Goal: Task Accomplishment & Management: Manage account settings

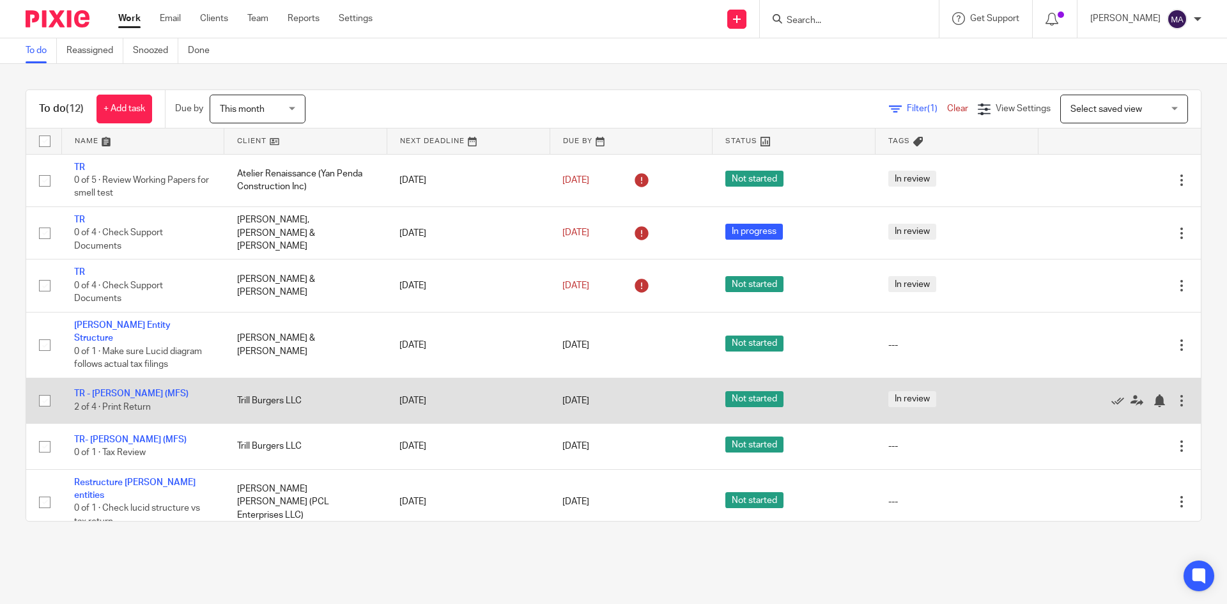
scroll to position [64, 0]
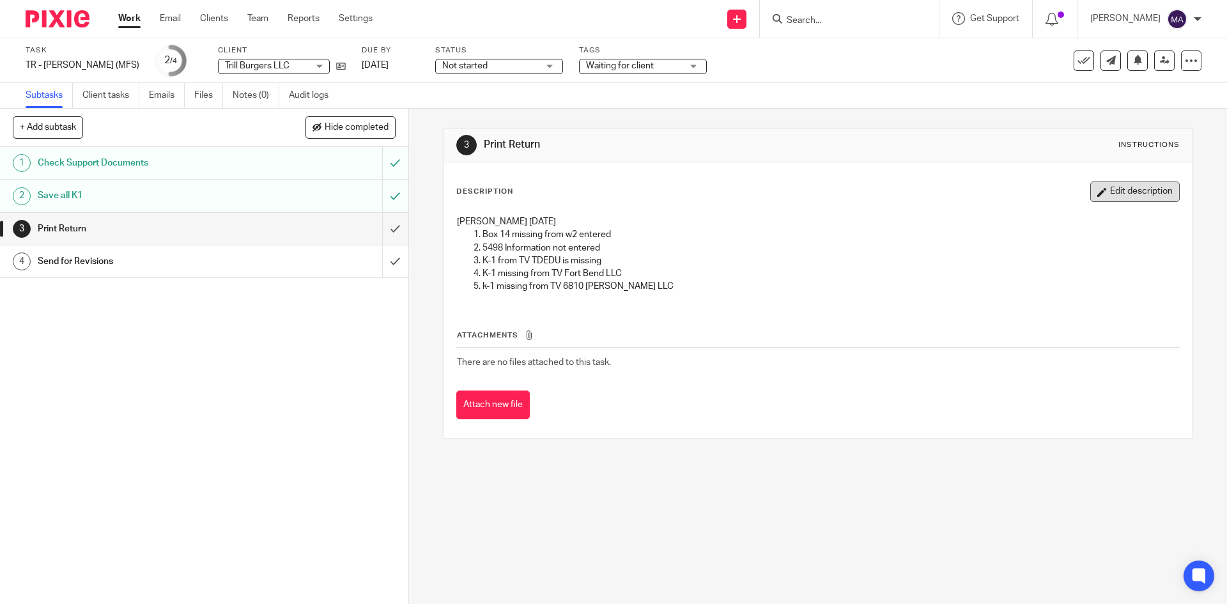
click at [1115, 194] on button "Edit description" at bounding box center [1134, 192] width 89 height 20
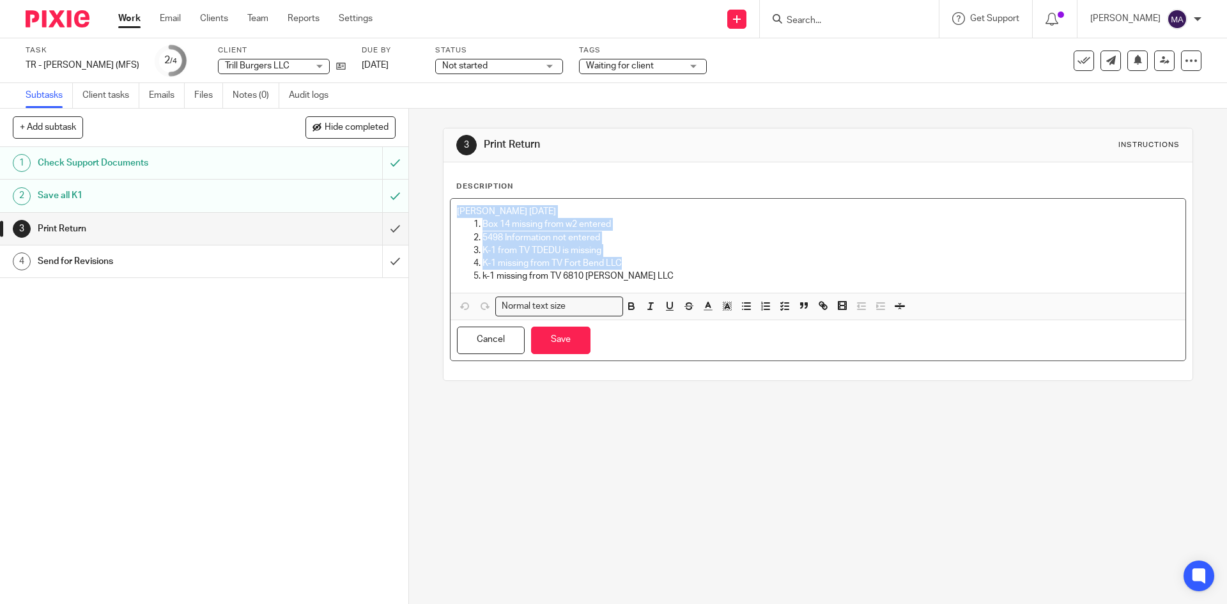
drag, startPoint x: 453, startPoint y: 212, endPoint x: 617, endPoint y: 265, distance: 172.4
click at [617, 265] on div "Rahil Hamirani 9/17/2025 Box 14 missing from w2 entered 5498 Information not en…" at bounding box center [818, 246] width 734 height 94
click at [490, 249] on p "K-1 from TV TDEDU is missing" at bounding box center [831, 250] width 696 height 13
drag, startPoint x: 477, startPoint y: 223, endPoint x: 644, endPoint y: 287, distance: 178.0
click at [644, 287] on div "Rahil Hamirani 9/17/2025 Box 14 missing from w2 entered 5498 Information not en…" at bounding box center [818, 246] width 734 height 94
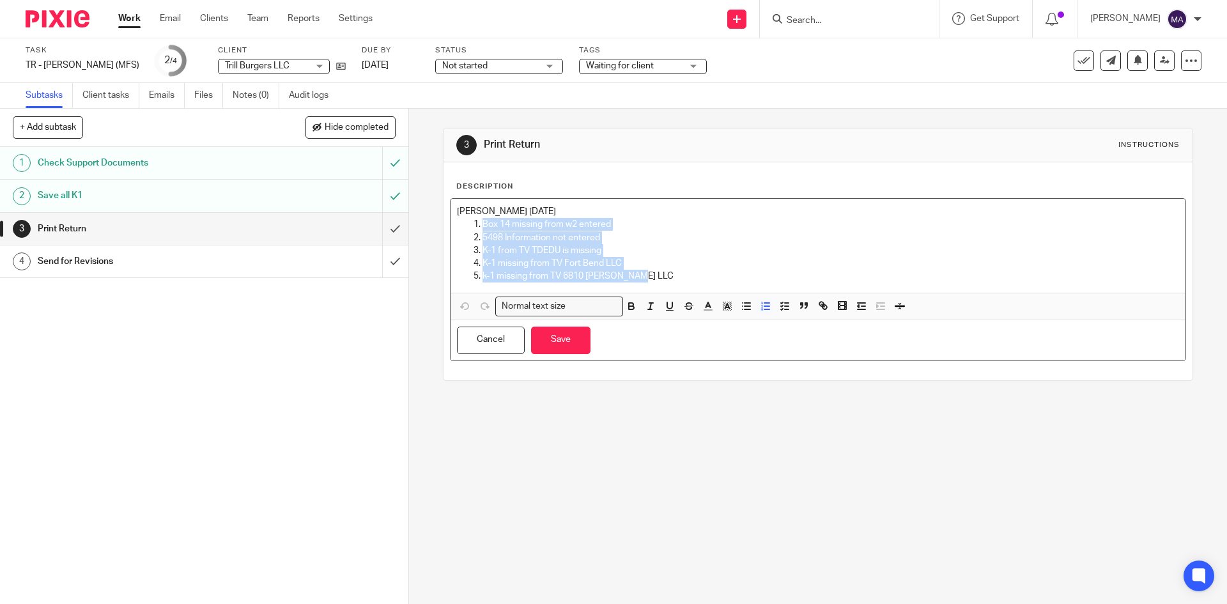
copy ol "Box 14 missing from w2 entered 5498 Information not entered K-1 from TV TDEDU i…"
click at [457, 210] on p "Rahil Hamirani 9/17/2025" at bounding box center [818, 211] width 722 height 13
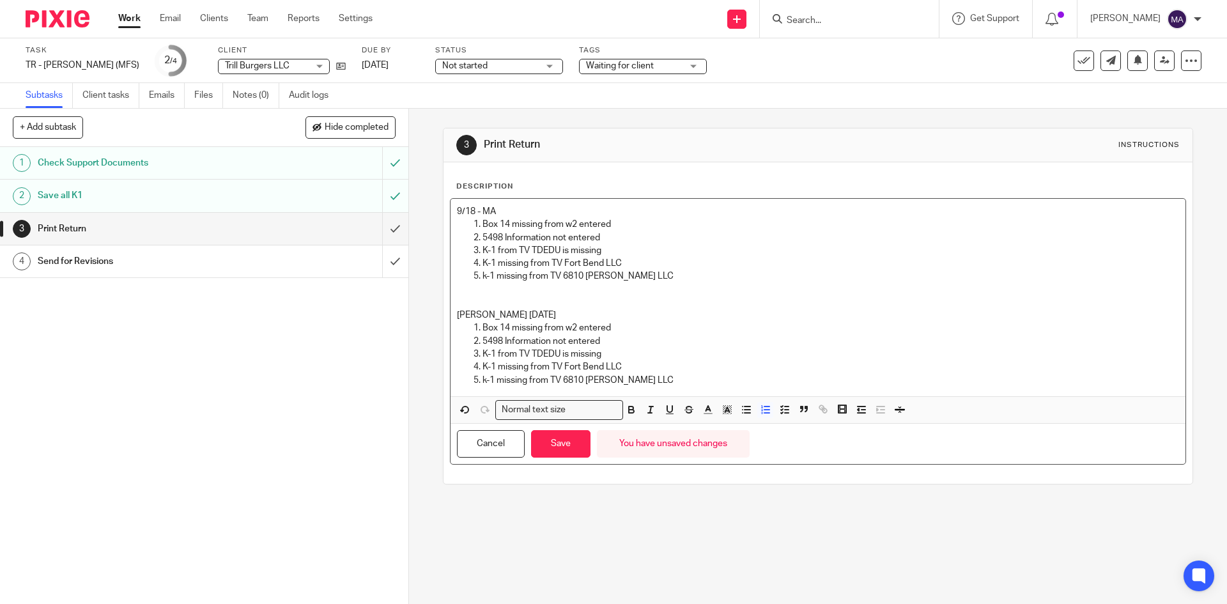
click at [642, 220] on p "Box 14 missing from w2 entered" at bounding box center [831, 224] width 696 height 13
drag, startPoint x: 611, startPoint y: 222, endPoint x: 652, endPoint y: 221, distance: 41.0
click at [652, 221] on p "Box 14 missing from w2 entered UPDATED" at bounding box center [831, 224] width 696 height 13
click at [631, 410] on icon "button" at bounding box center [632, 410] width 12 height 12
click at [665, 409] on icon "button" at bounding box center [670, 410] width 12 height 12
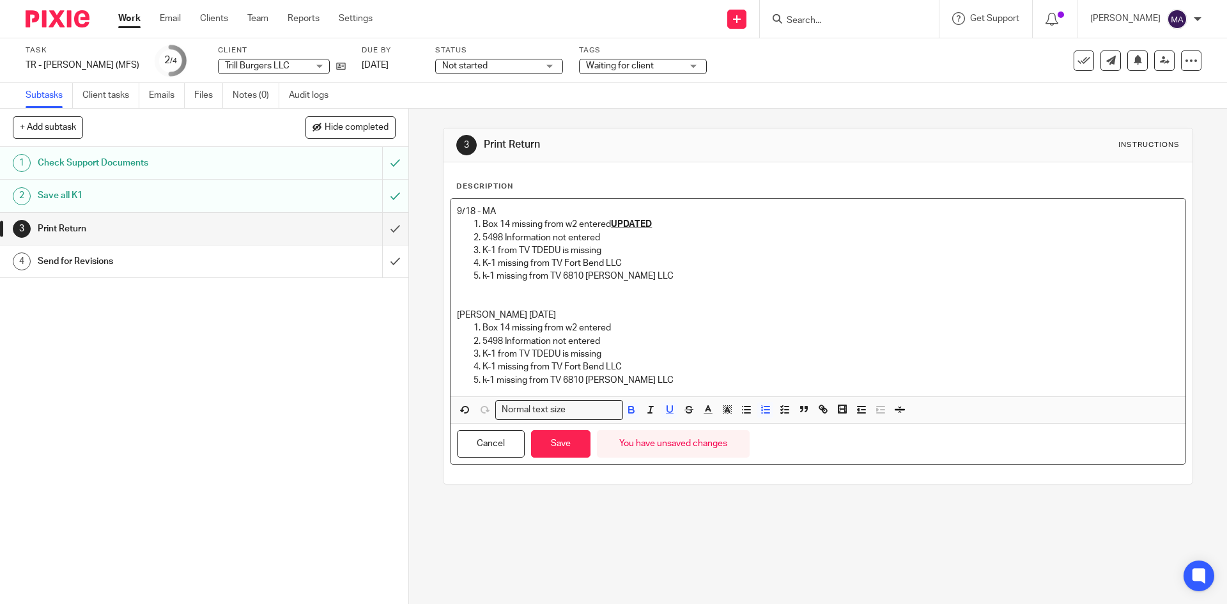
copy p "Box 14 missing from w2 entered"
click at [626, 236] on p "5498 Information not entered" at bounding box center [831, 237] width 696 height 13
drag, startPoint x: 599, startPoint y: 236, endPoint x: 817, endPoint y: 237, distance: 218.6
click at [817, 237] on p "5498 Information not entered WAITING CLIETN CONFIRMATION(no contributions)" at bounding box center [831, 237] width 696 height 13
click at [630, 412] on icon "button" at bounding box center [631, 411] width 5 height 3
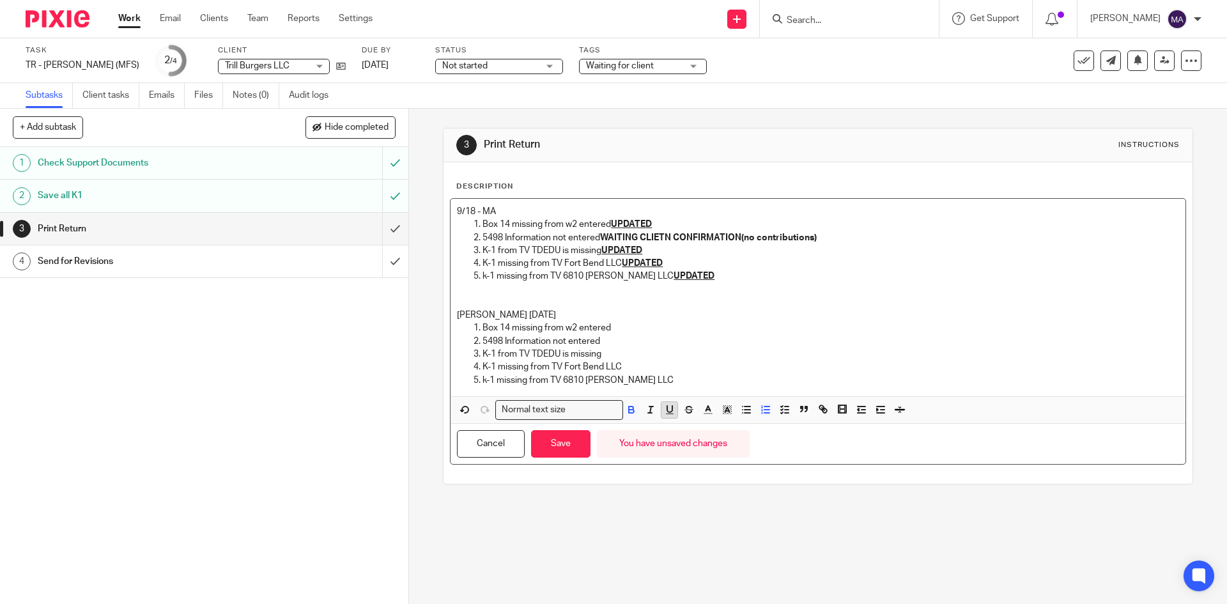
click at [669, 409] on icon "button" at bounding box center [670, 410] width 12 height 12
copy p "5498 Information not entered"
click at [545, 444] on button "Save" at bounding box center [560, 443] width 59 height 27
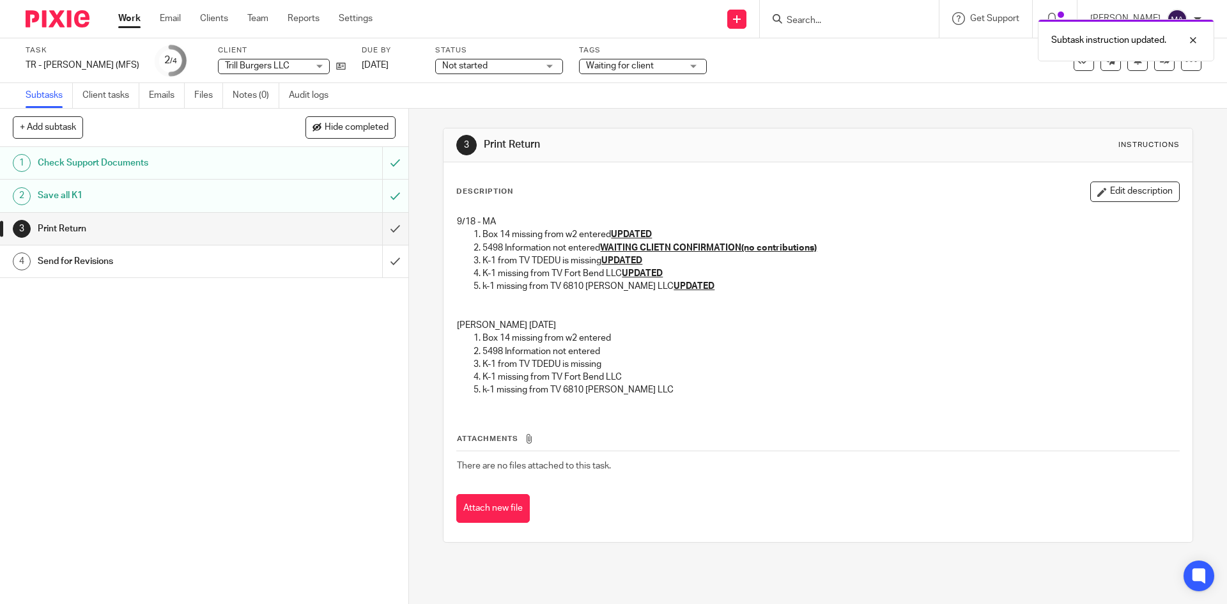
click at [499, 66] on span "Not started" at bounding box center [490, 65] width 96 height 13
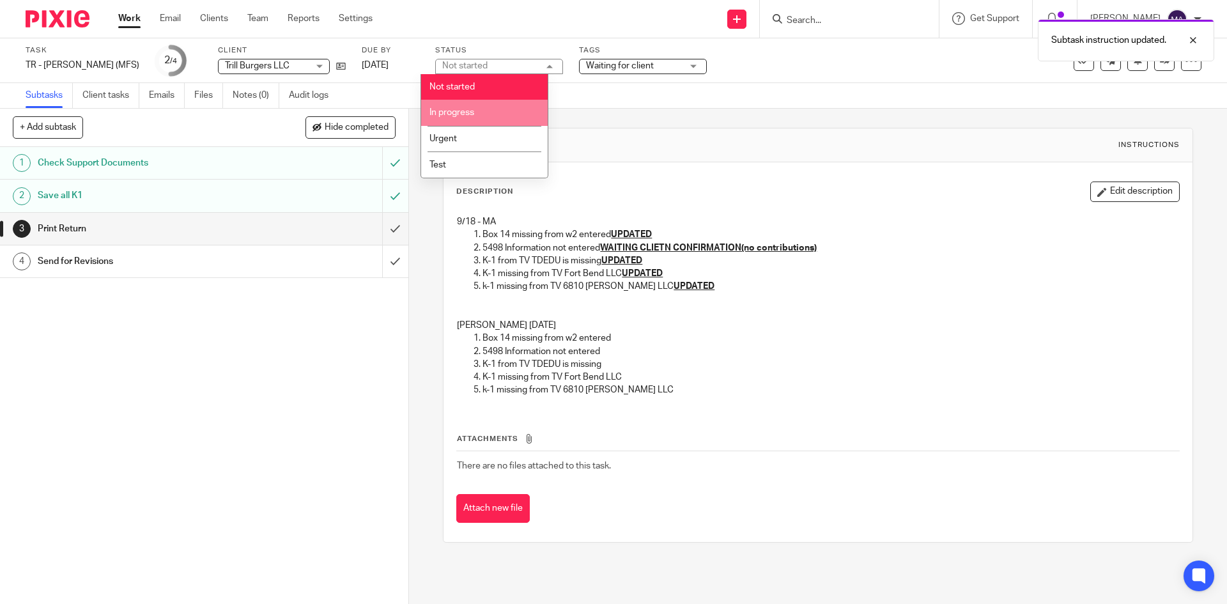
click at [484, 118] on li "In progress" at bounding box center [484, 113] width 127 height 26
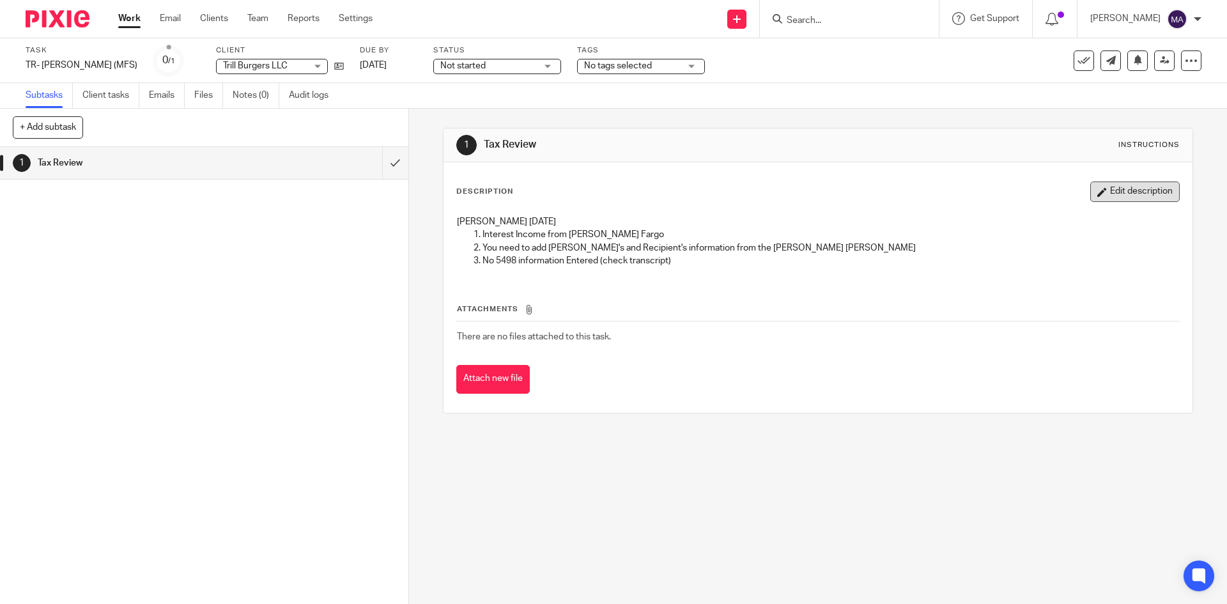
click at [1100, 198] on button "Edit description" at bounding box center [1134, 192] width 89 height 20
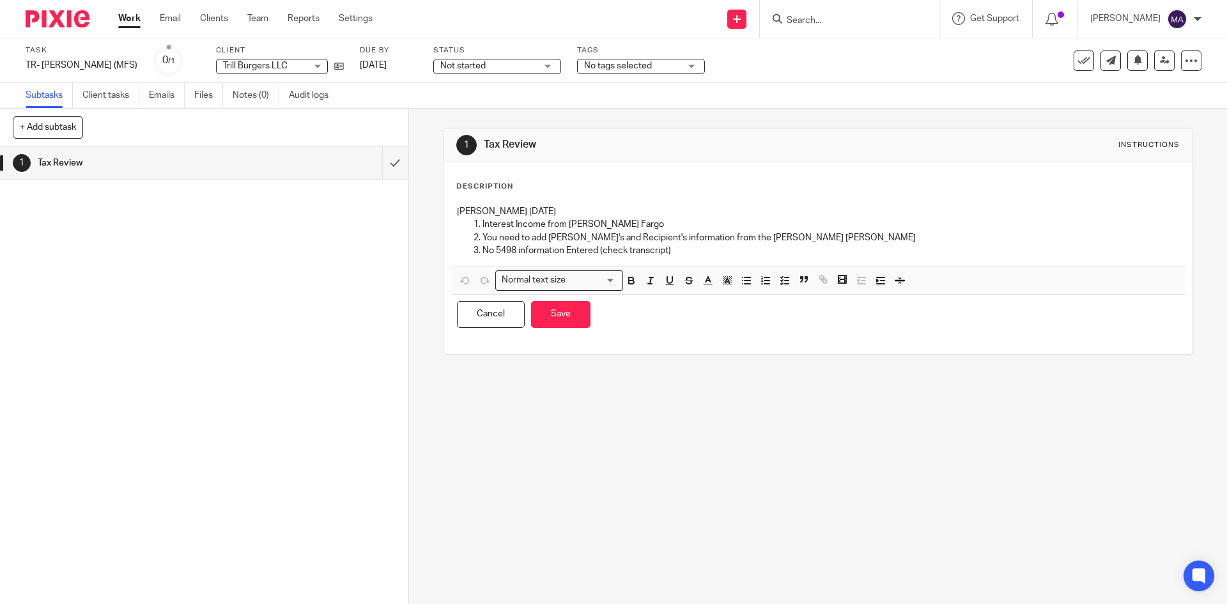
click at [512, 68] on span "Not started" at bounding box center [488, 65] width 96 height 13
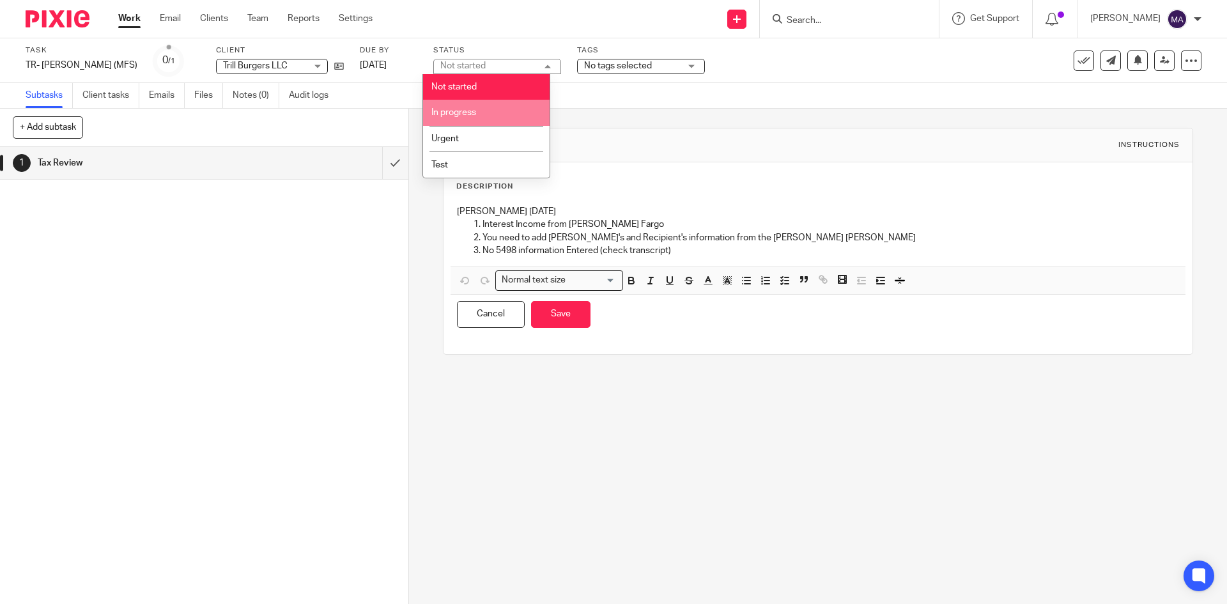
click at [505, 112] on li "In progress" at bounding box center [486, 113] width 127 height 26
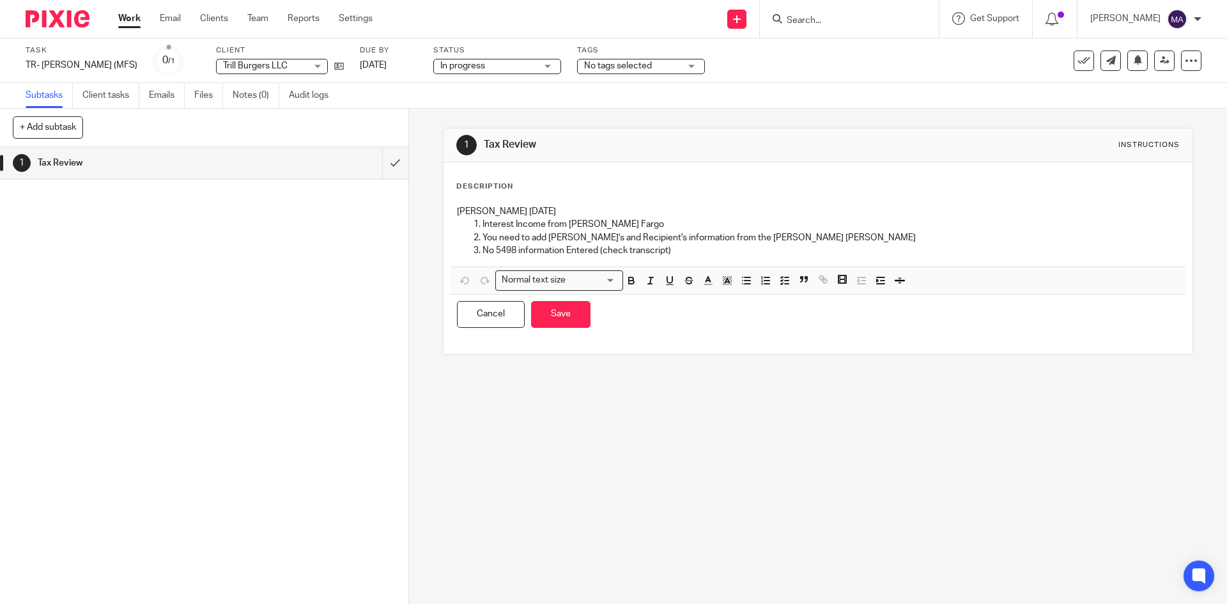
click at [604, 64] on span "No tags selected" at bounding box center [618, 65] width 68 height 9
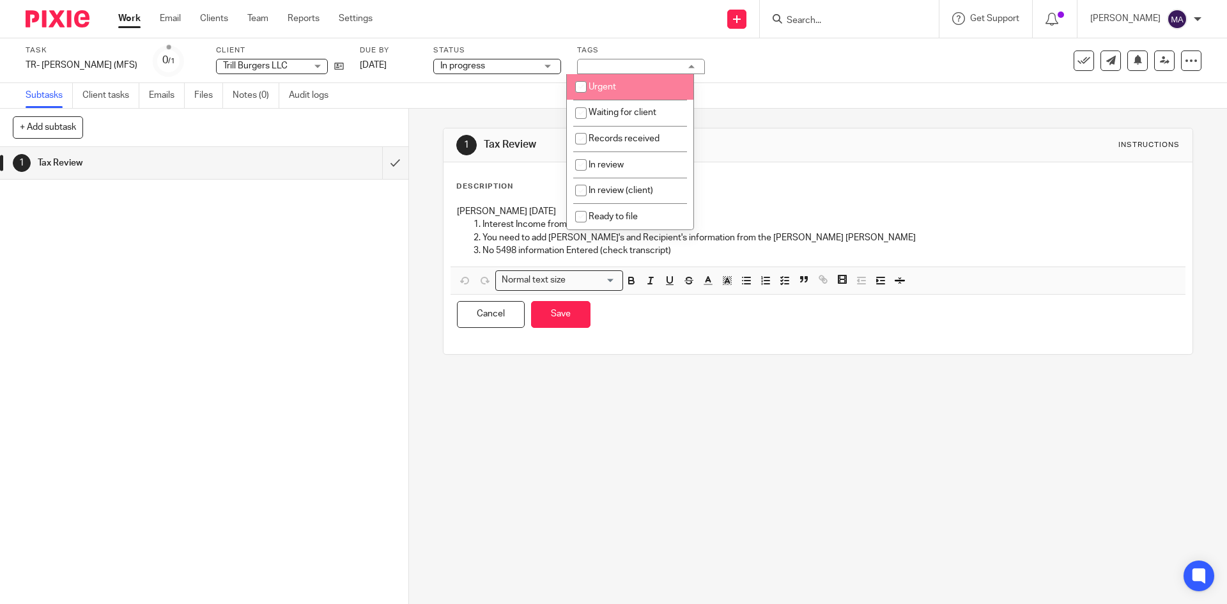
click at [604, 91] on li "Urgent" at bounding box center [630, 87] width 127 height 26
checkbox input "false"
click at [607, 102] on li "Waiting for client" at bounding box center [630, 113] width 127 height 26
checkbox input "true"
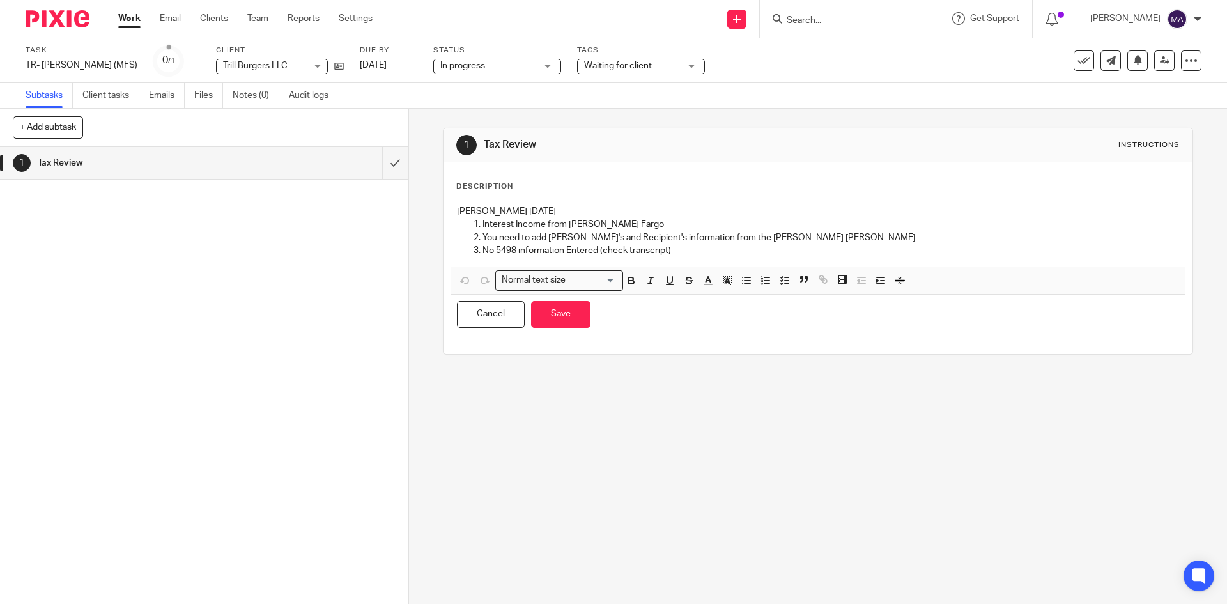
click at [477, 197] on div "Description Rahil Hamirani 9/16/2025 Interest Income from Wells Fargo You need …" at bounding box center [817, 258] width 723 height 153
click at [457, 210] on p "[PERSON_NAME] [DATE]" at bounding box center [818, 211] width 722 height 13
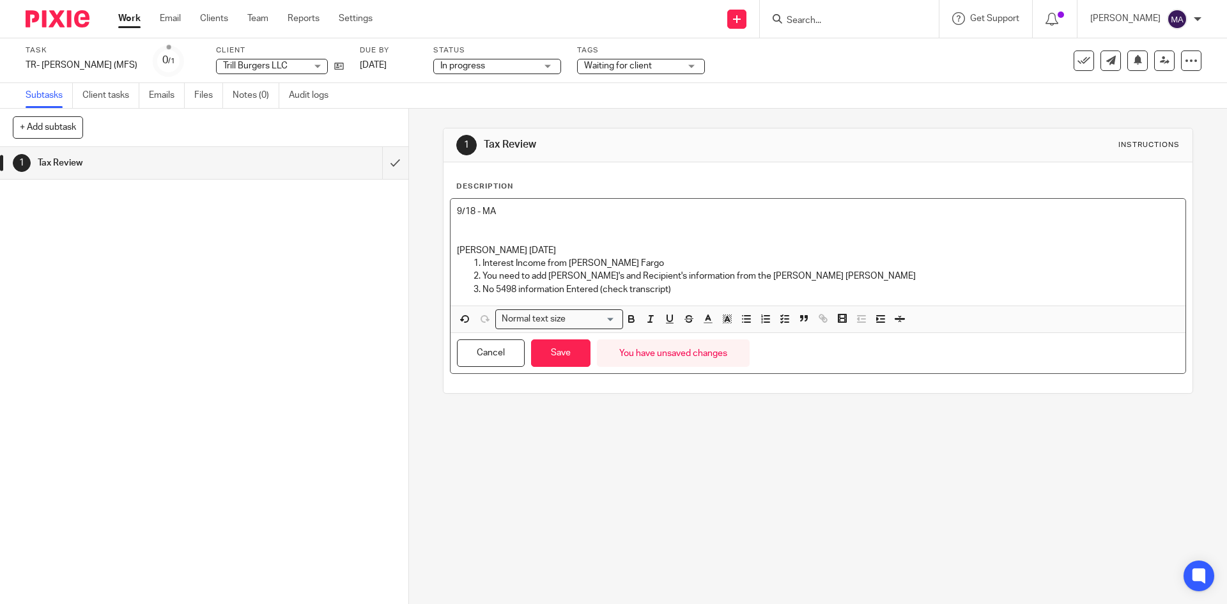
click at [725, 292] on p "No 5498 information Entered (check transcript)" at bounding box center [831, 289] width 696 height 13
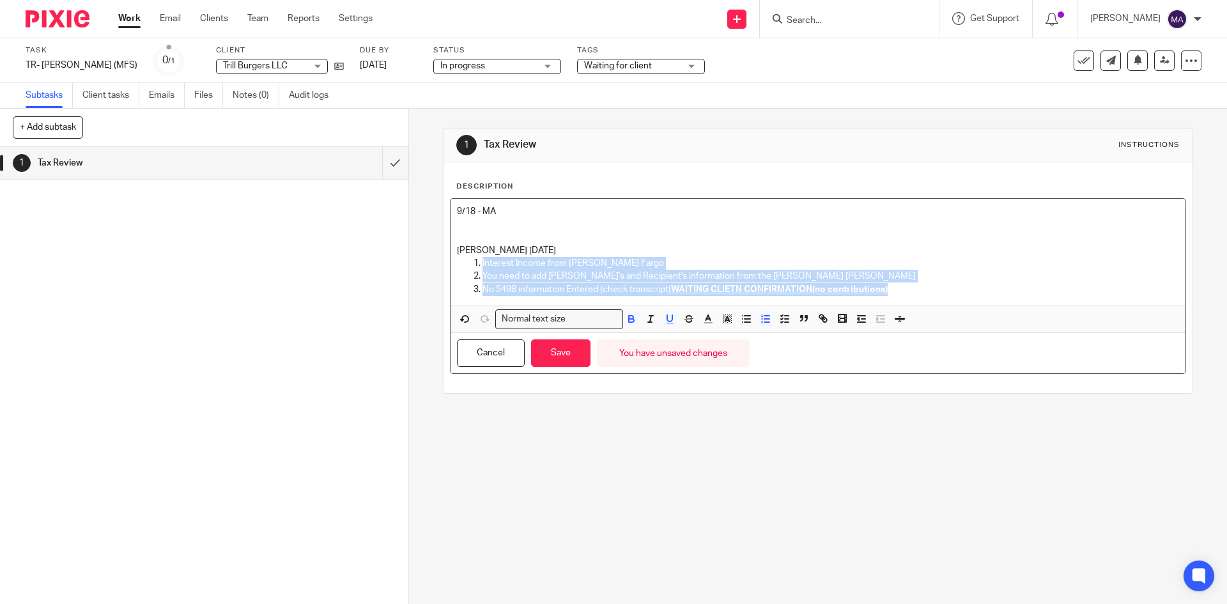
drag, startPoint x: 895, startPoint y: 287, endPoint x: 449, endPoint y: 261, distance: 447.5
click at [451, 261] on div "9/18 - MA Rahil Hamirani 9/16/2025 Interest Income from Wells Fargo You need to…" at bounding box center [818, 252] width 734 height 107
copy ol "Interest Income from Wells Fargo You need to add Payer's and Recipient's inform…"
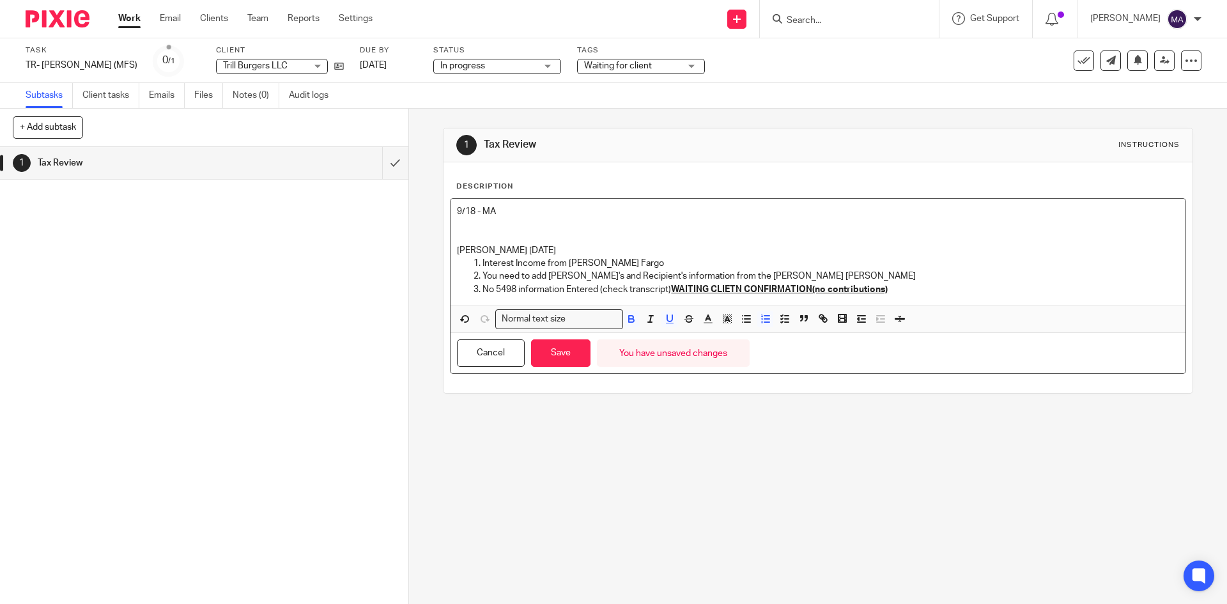
click at [506, 232] on p at bounding box center [818, 237] width 722 height 13
click at [506, 223] on p at bounding box center [818, 224] width 722 height 13
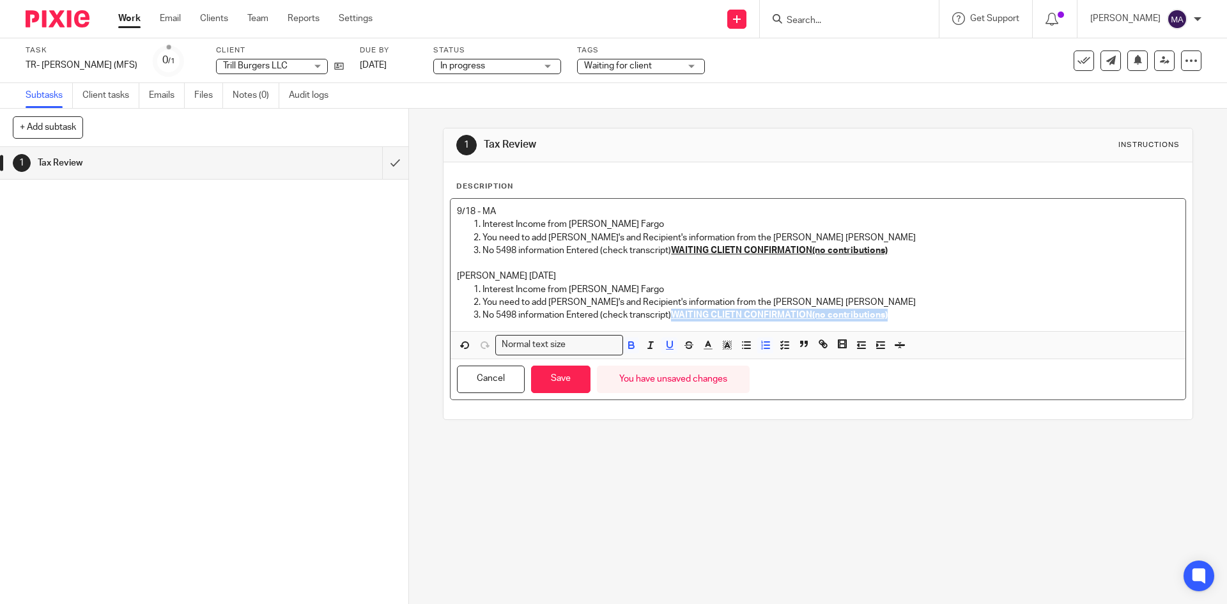
drag, startPoint x: 670, startPoint y: 311, endPoint x: 896, endPoint y: 314, distance: 225.6
click at [896, 314] on p "No 5498 information Entered (check transcript) WAITING CLIETN CONFIRMATION(no c…" at bounding box center [831, 315] width 696 height 13
click at [688, 219] on p "Interest Income from [PERSON_NAME] Fargo" at bounding box center [831, 224] width 696 height 13
drag, startPoint x: 612, startPoint y: 222, endPoint x: 656, endPoint y: 229, distance: 44.7
click at [656, 229] on p "Interest Income from Wells Fargo UPDATED" at bounding box center [831, 224] width 696 height 13
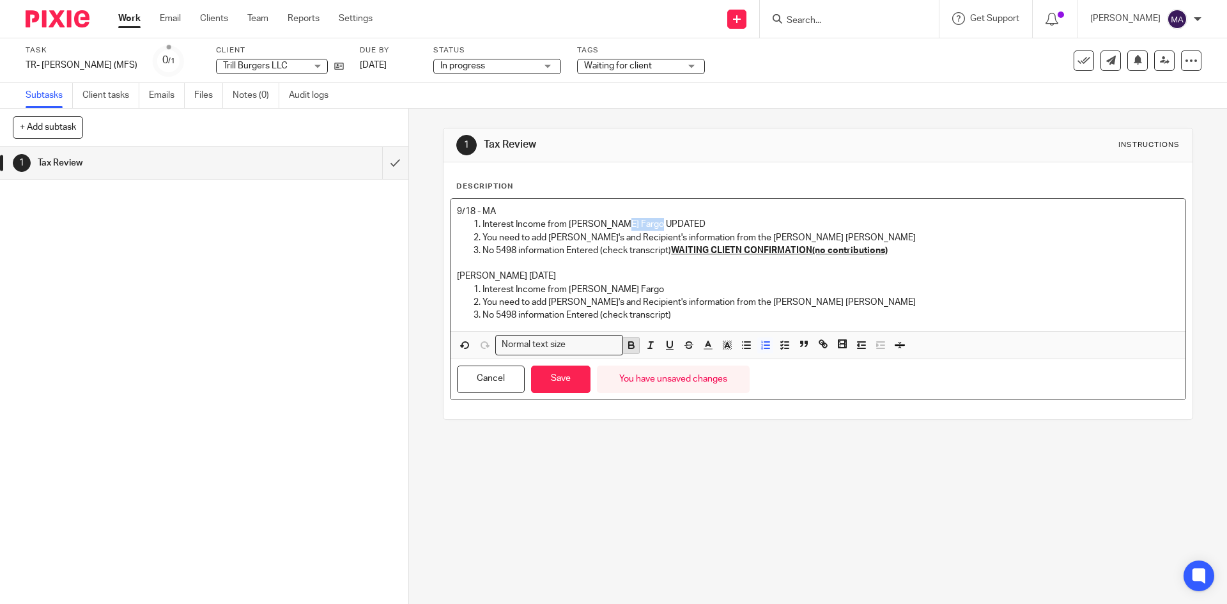
click at [628, 345] on icon "button" at bounding box center [632, 345] width 12 height 12
click at [667, 345] on icon "button" at bounding box center [670, 345] width 12 height 12
copy p "UPDATED"
click at [835, 238] on p "You need to add [PERSON_NAME]'s and Recipient's information from the [PERSON_NA…" at bounding box center [831, 237] width 696 height 13
click at [562, 384] on button "Save" at bounding box center [560, 379] width 59 height 27
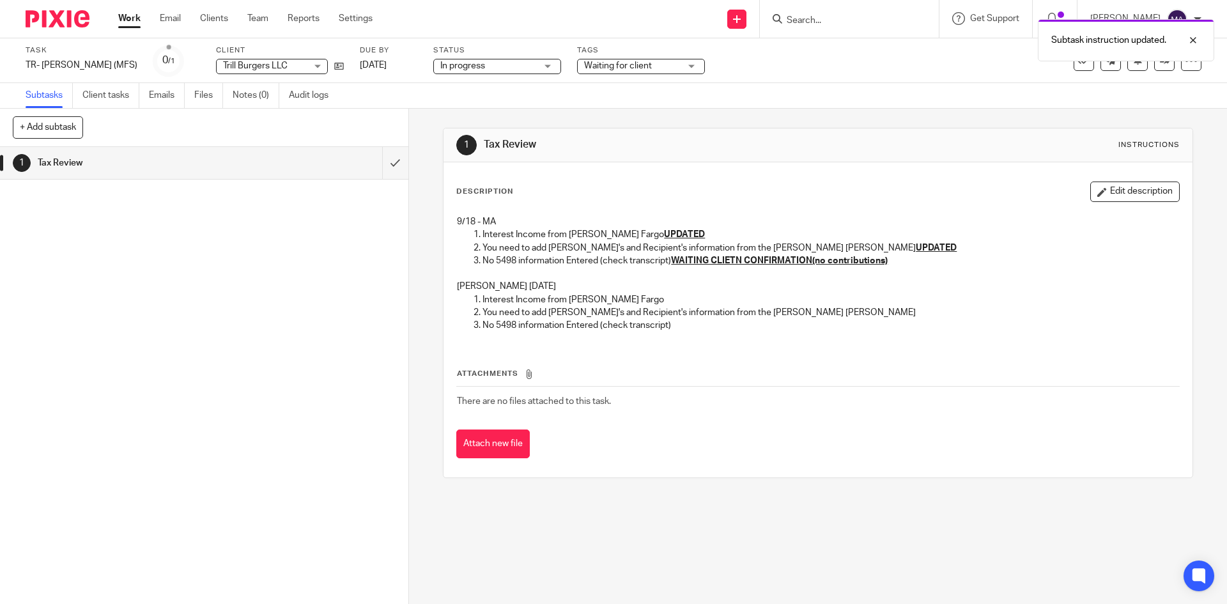
click at [562, 383] on th "Attachments" at bounding box center [817, 377] width 723 height 19
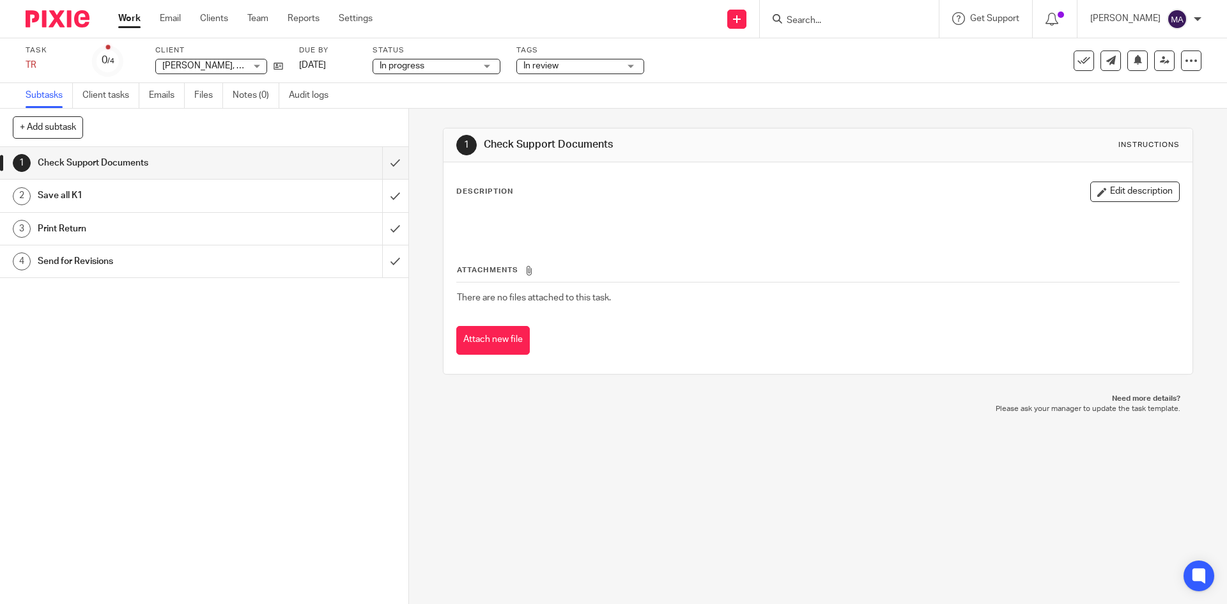
click at [539, 71] on span "In review" at bounding box center [571, 65] width 96 height 13
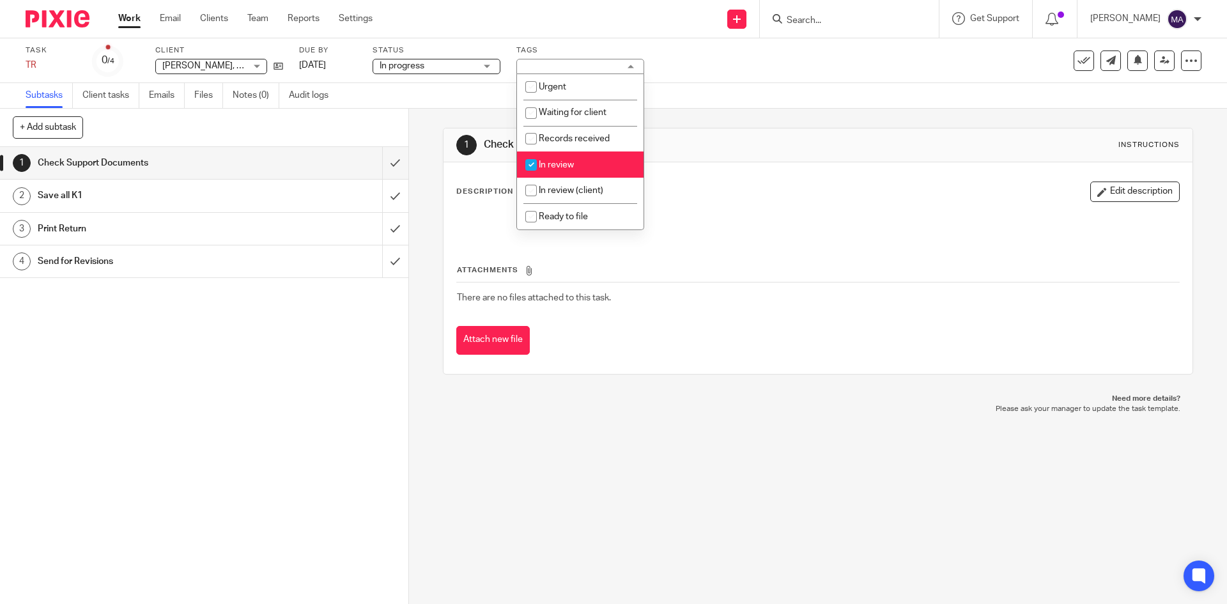
click at [550, 166] on span "In review" at bounding box center [556, 164] width 35 height 9
checkbox input "false"
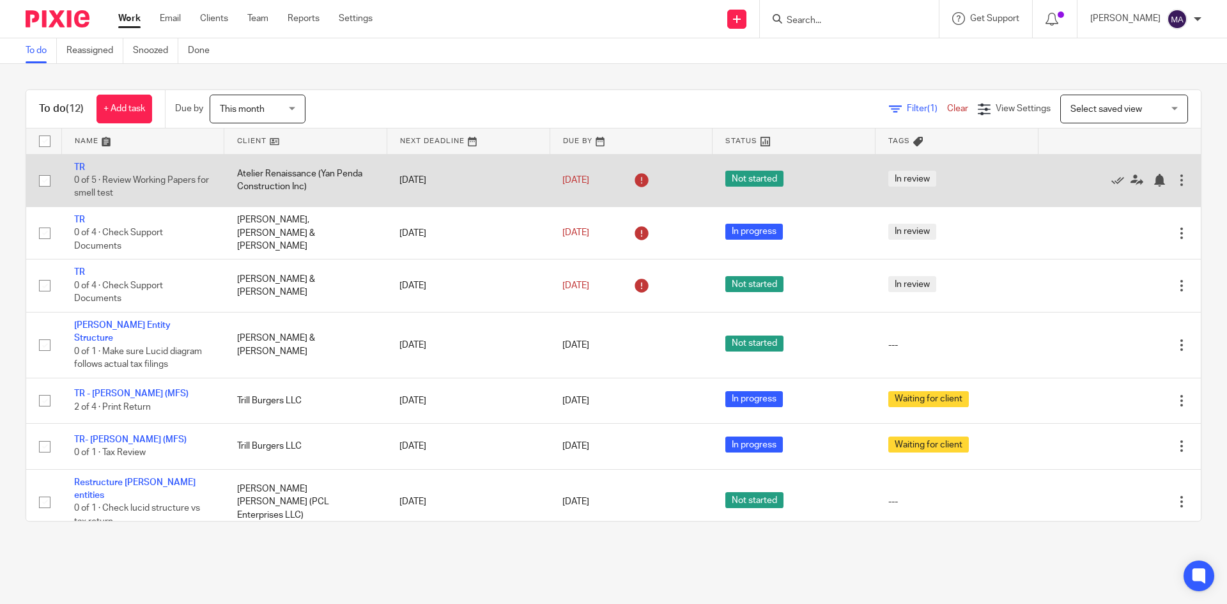
click at [1175, 183] on div at bounding box center [1181, 180] width 13 height 13
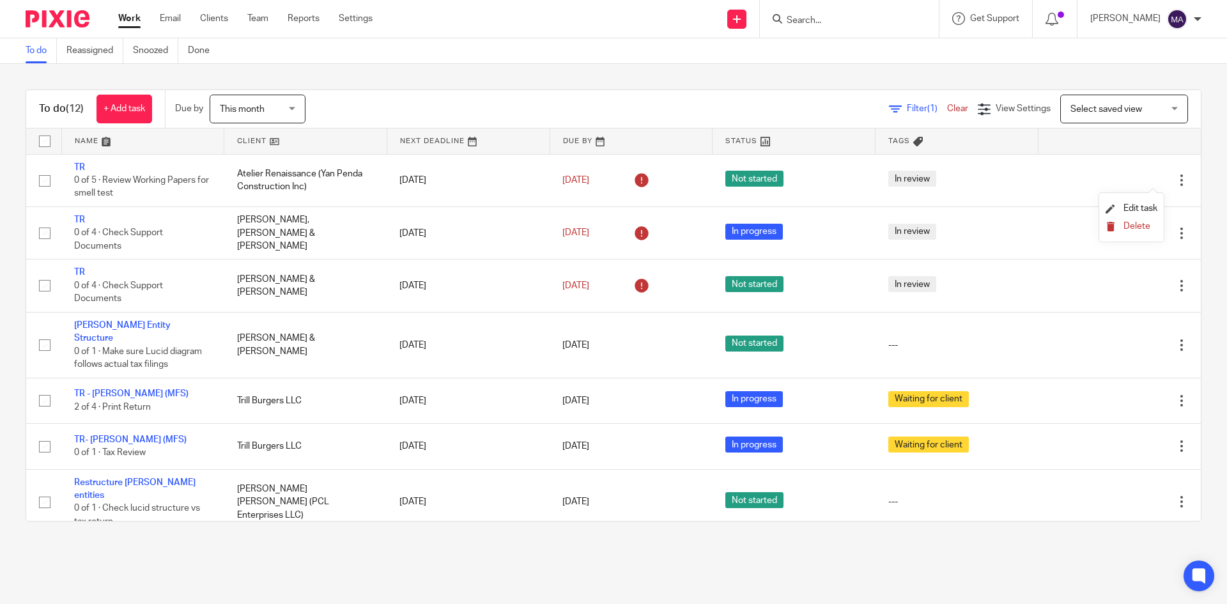
click at [1126, 229] on span "Delete" at bounding box center [1137, 226] width 27 height 9
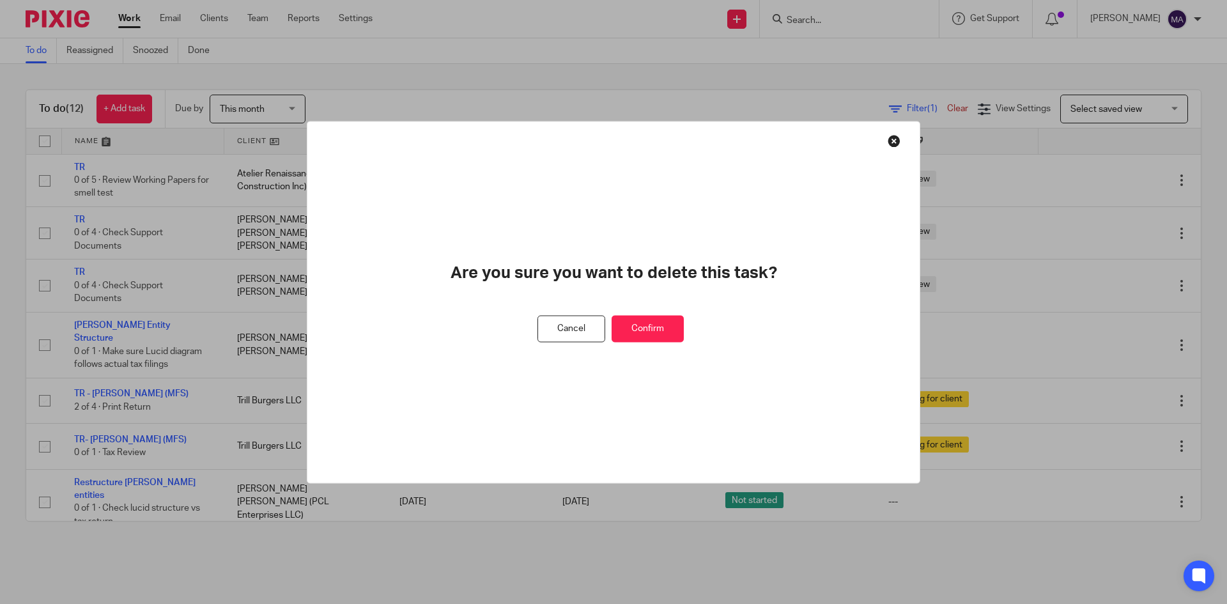
click at [637, 330] on button "Confirm" at bounding box center [648, 328] width 72 height 27
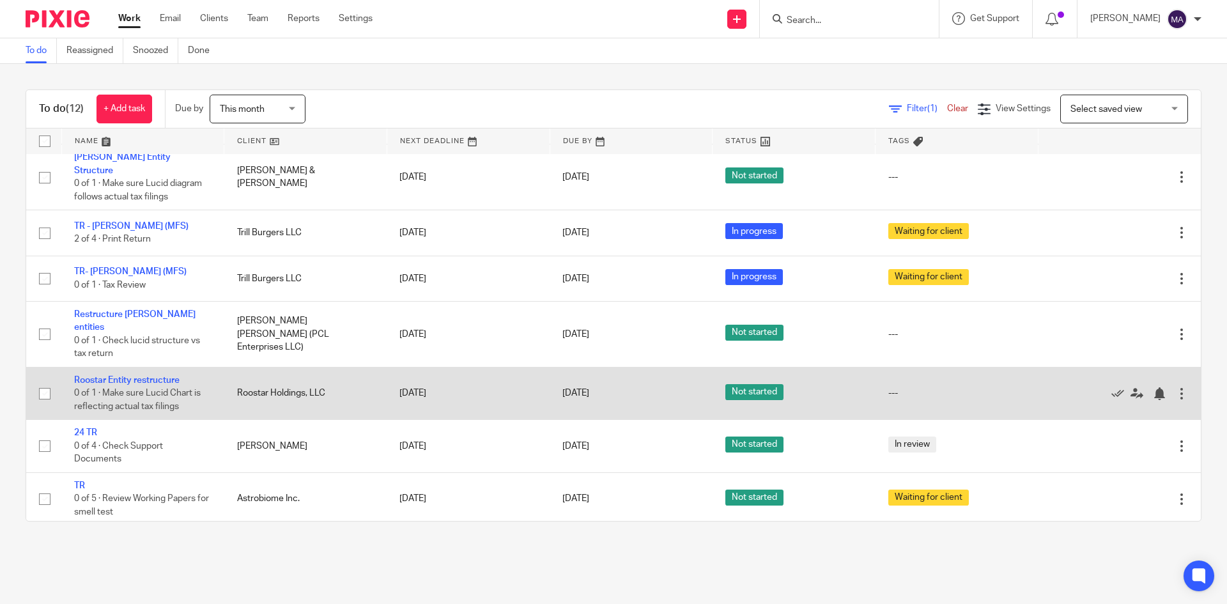
scroll to position [128, 0]
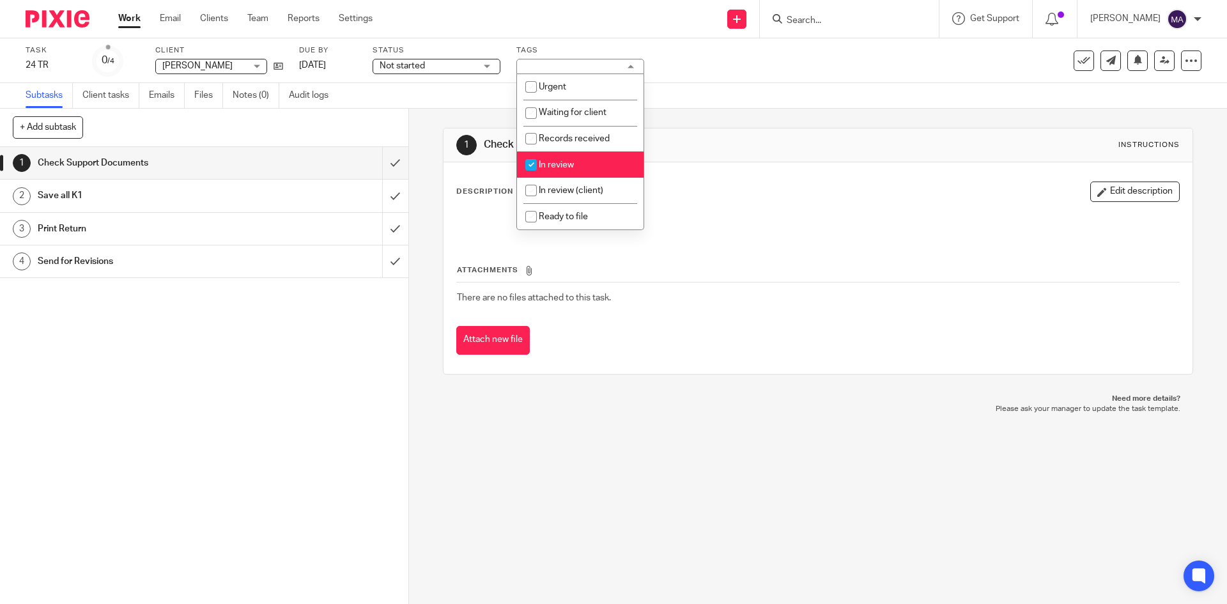
click at [559, 169] on li "In review" at bounding box center [580, 164] width 127 height 26
checkbox input "false"
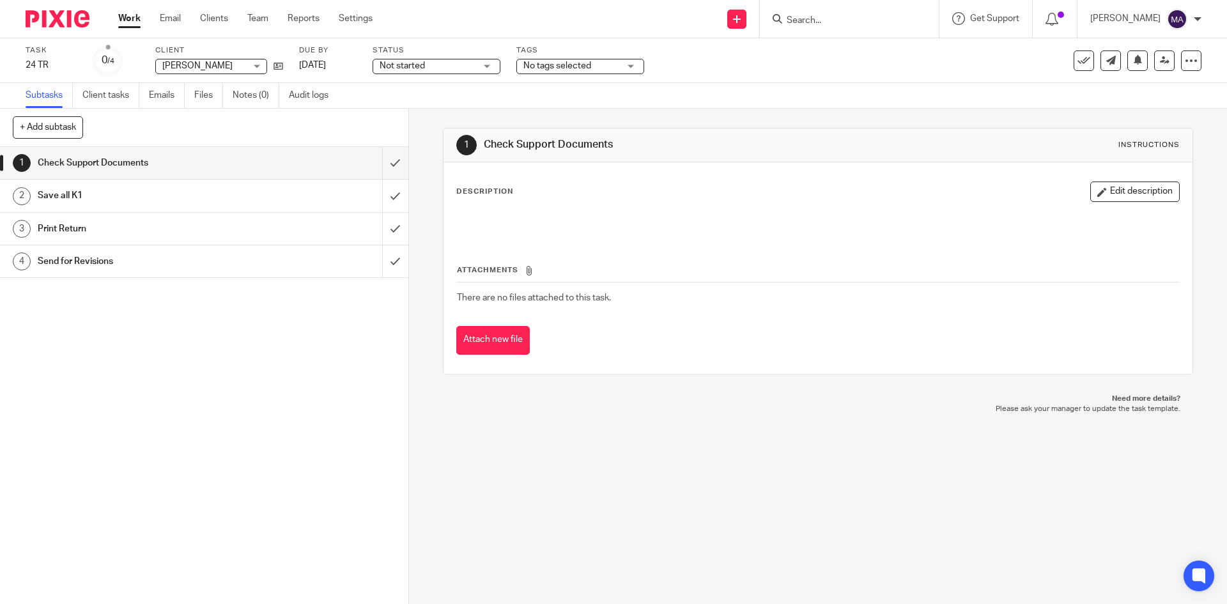
click at [424, 231] on div "1 Check Support Documents Instructions Description Edit description Attachments…" at bounding box center [818, 356] width 818 height 495
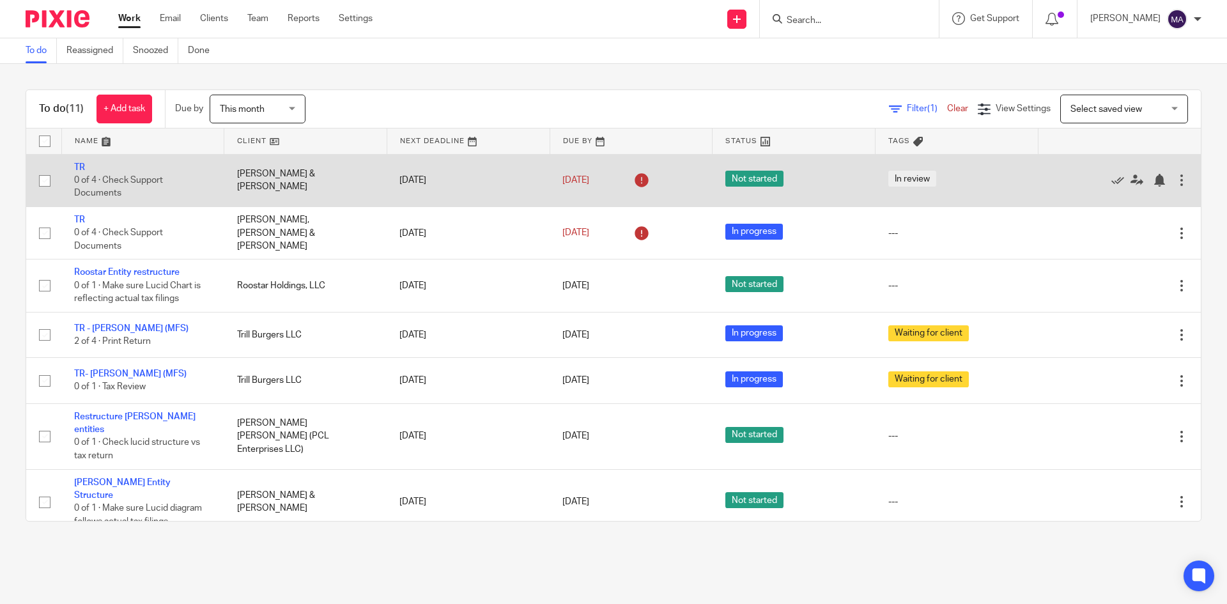
click at [1175, 183] on div at bounding box center [1181, 180] width 13 height 13
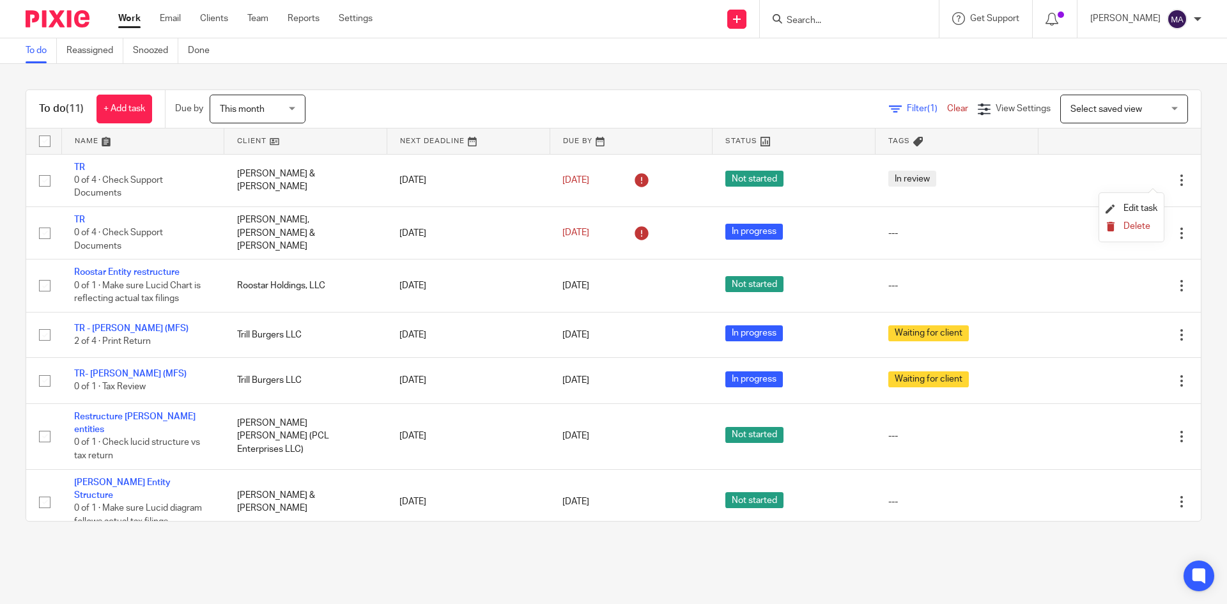
click at [1130, 231] on button "Delete" at bounding box center [1132, 227] width 52 height 10
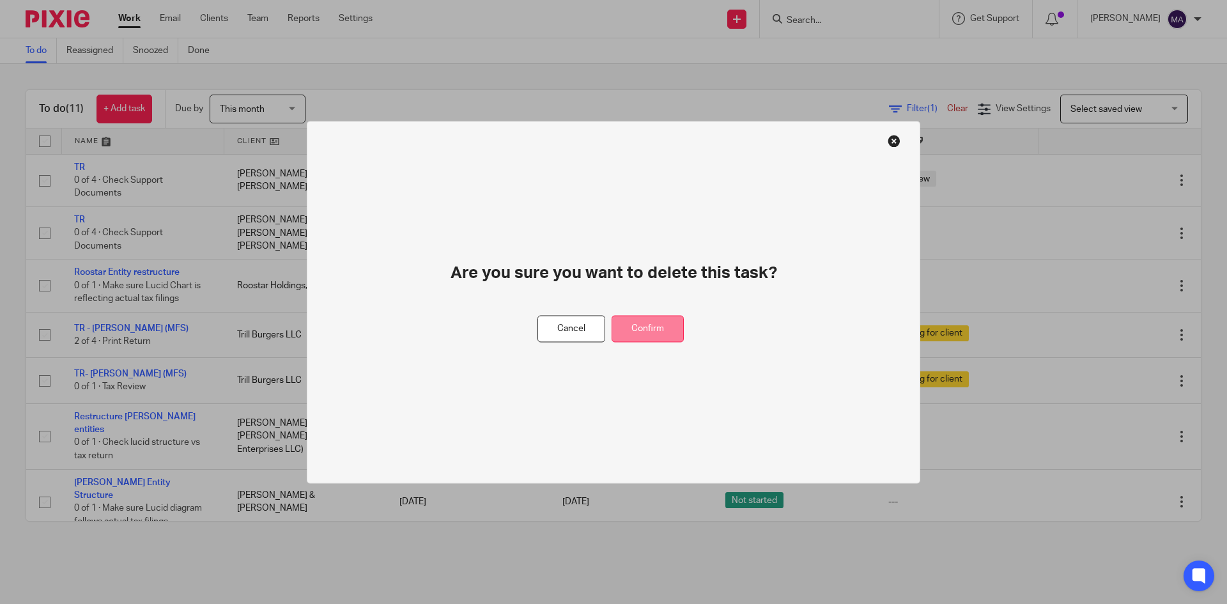
click at [651, 330] on button "Confirm" at bounding box center [648, 328] width 72 height 27
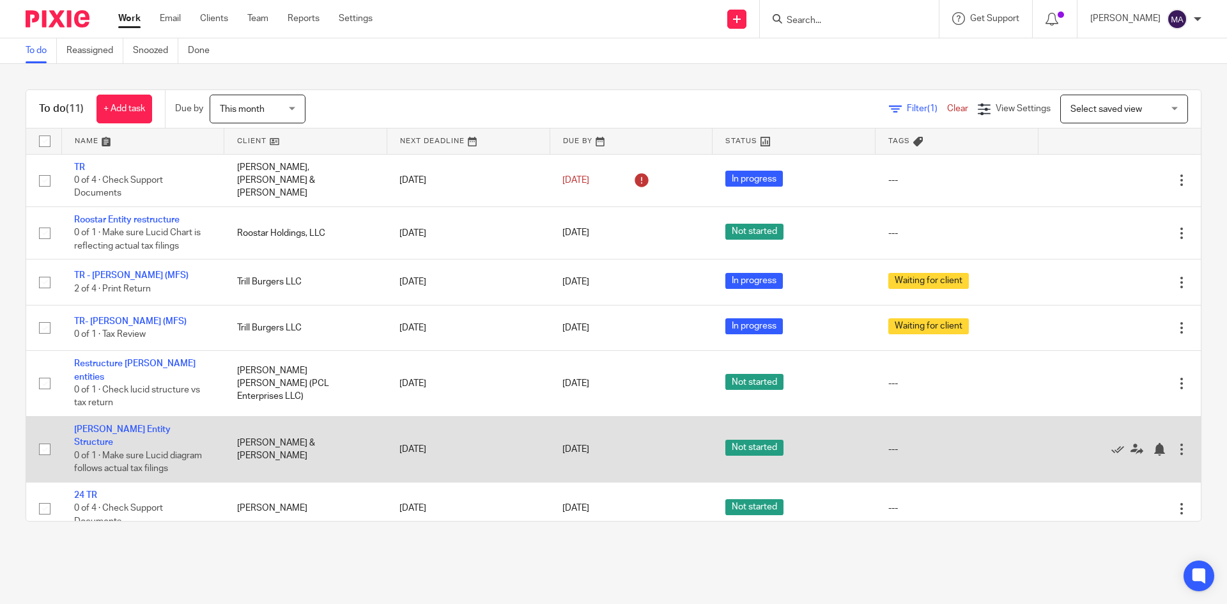
click at [236, 430] on td "[PERSON_NAME] & [PERSON_NAME]" at bounding box center [305, 450] width 163 height 66
